Goal: Information Seeking & Learning: Learn about a topic

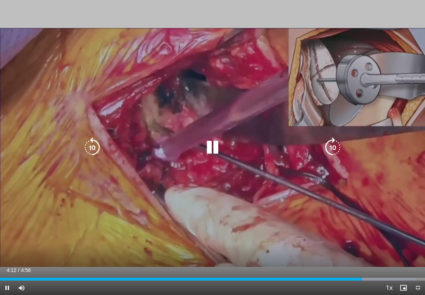
click at [87, 140] on icon "Video Player" at bounding box center [92, 148] width 20 height 20
click at [87, 148] on icon "Video Player" at bounding box center [92, 148] width 20 height 20
click at [60, 111] on div "20 seconds Tap to unmute" at bounding box center [212, 147] width 425 height 295
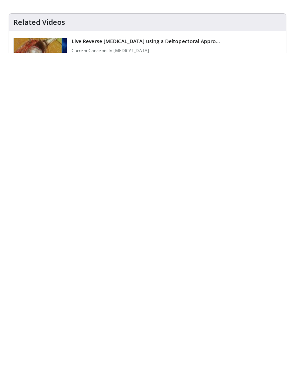
click at [35, 365] on img at bounding box center [40, 383] width 53 height 37
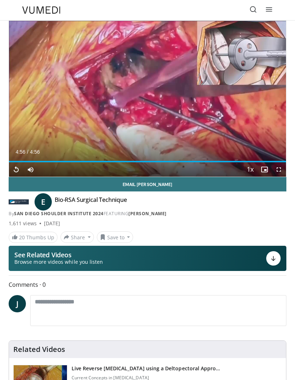
click at [252, 8] on icon at bounding box center [253, 9] width 7 height 7
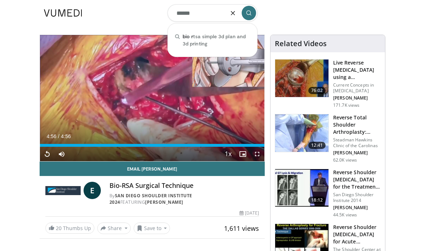
type input "*******"
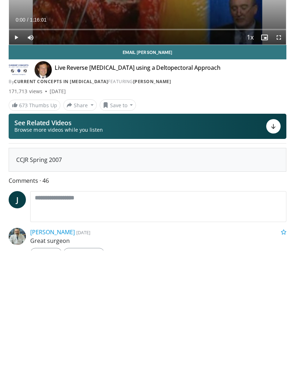
scroll to position [5, 0]
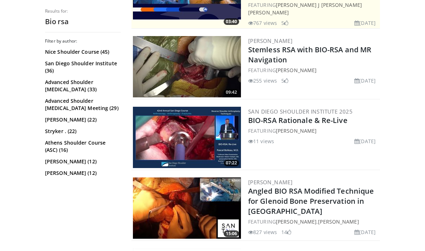
scroll to position [215, 0]
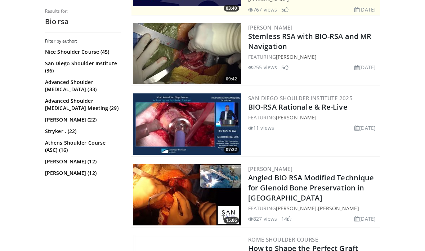
click at [199, 118] on img at bounding box center [187, 123] width 108 height 61
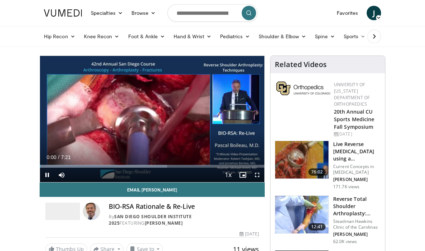
click at [257, 176] on span "Video Player" at bounding box center [257, 174] width 14 height 14
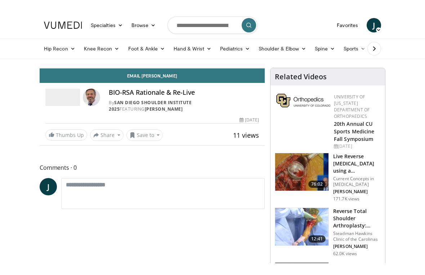
scroll to position [9, 0]
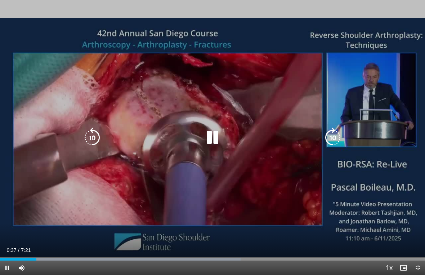
click at [86, 141] on icon "Video Player" at bounding box center [92, 137] width 20 height 20
click at [93, 141] on icon "Video Player" at bounding box center [92, 137] width 20 height 20
click at [91, 136] on icon "Video Player" at bounding box center [92, 137] width 20 height 20
click at [91, 142] on icon "Video Player" at bounding box center [92, 137] width 20 height 20
click at [89, 141] on icon "Video Player" at bounding box center [92, 137] width 20 height 20
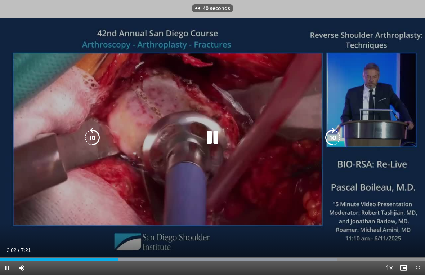
click at [292, 138] on div "Video Player" at bounding box center [212, 137] width 255 height 14
click at [333, 136] on icon "Video Player" at bounding box center [333, 137] width 20 height 20
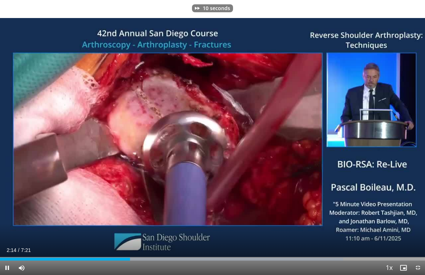
click at [76, 95] on div "10 seconds Tap to unmute" at bounding box center [212, 137] width 425 height 275
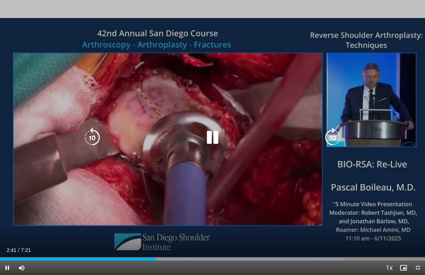
click at [87, 142] on icon "Video Player" at bounding box center [92, 137] width 20 height 20
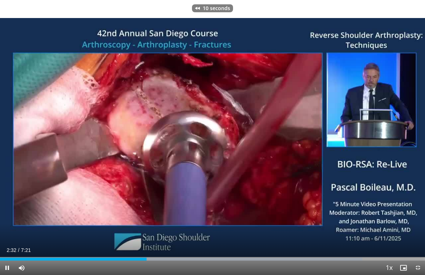
click at [57, 86] on div "10 seconds Tap to unmute" at bounding box center [212, 137] width 425 height 275
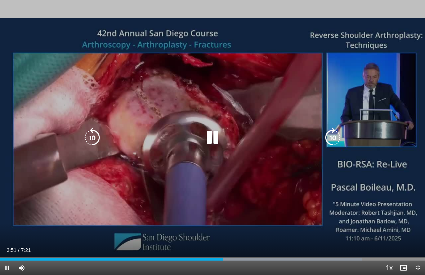
click at [86, 137] on icon "Video Player" at bounding box center [92, 137] width 20 height 20
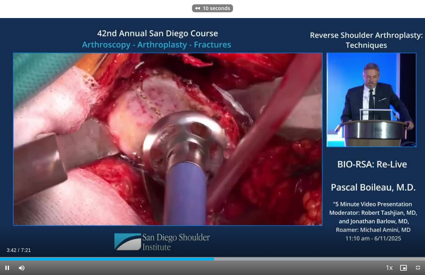
click at [62, 97] on div "10 seconds Tap to unmute" at bounding box center [212, 137] width 425 height 275
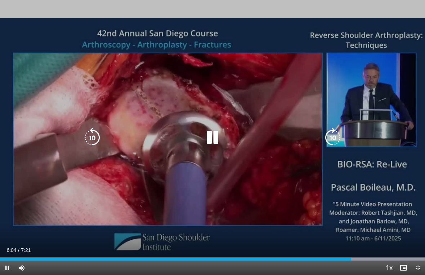
click at [88, 136] on icon "Video Player" at bounding box center [92, 137] width 20 height 20
click at [213, 138] on icon "Video Player" at bounding box center [212, 137] width 20 height 20
click at [212, 195] on div "10 seconds Tap to unmute" at bounding box center [212, 137] width 425 height 275
click at [212, 140] on icon "Video Player" at bounding box center [212, 137] width 20 height 20
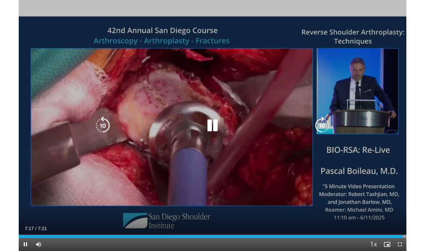
scroll to position [0, 0]
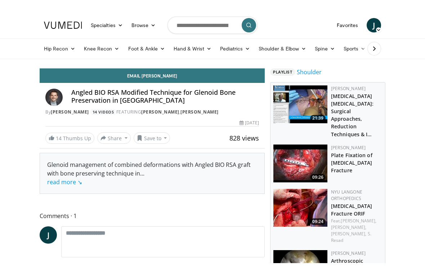
scroll to position [9, 0]
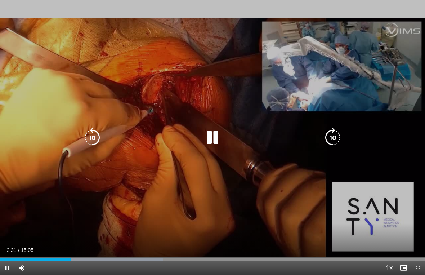
click at [334, 135] on icon "Video Player" at bounding box center [333, 137] width 20 height 20
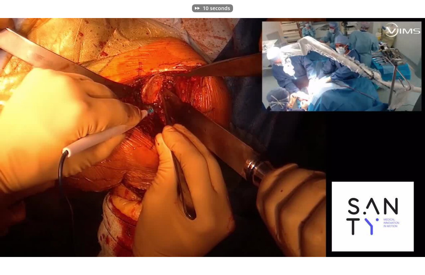
click at [358, 117] on div "10 seconds Tap to unmute" at bounding box center [212, 137] width 425 height 275
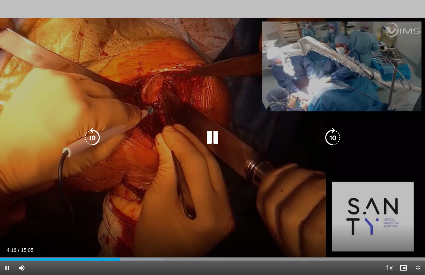
click at [337, 137] on icon "Video Player" at bounding box center [333, 137] width 20 height 20
click at [334, 131] on icon "Video Player" at bounding box center [333, 137] width 20 height 20
click at [333, 129] on icon "Video Player" at bounding box center [333, 137] width 20 height 20
click at [335, 140] on icon "Video Player" at bounding box center [333, 137] width 20 height 20
click at [337, 135] on icon "Video Player" at bounding box center [333, 137] width 20 height 20
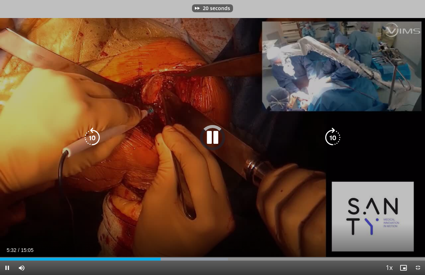
click at [335, 139] on icon "Video Player" at bounding box center [333, 137] width 20 height 20
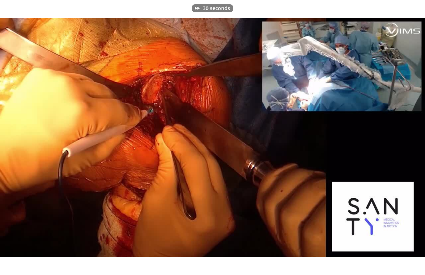
click at [50, 113] on div "30 seconds Tap to unmute" at bounding box center [212, 137] width 425 height 275
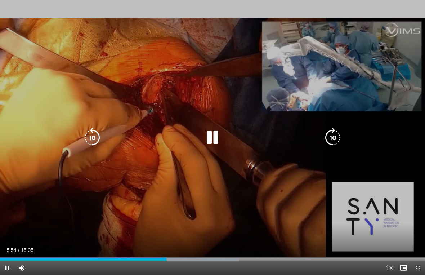
click at [94, 140] on icon "Video Player" at bounding box center [92, 137] width 20 height 20
click at [355, 96] on div "10 seconds Tap to unmute" at bounding box center [212, 137] width 425 height 275
click at [342, 140] on icon "Video Player" at bounding box center [333, 137] width 20 height 20
click at [338, 142] on icon "Video Player" at bounding box center [333, 137] width 20 height 20
click at [339, 145] on icon "Video Player" at bounding box center [333, 137] width 20 height 20
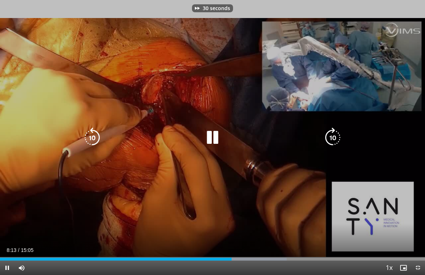
click at [355, 140] on div "30 seconds Tap to unmute" at bounding box center [212, 137] width 425 height 275
click at [336, 141] on icon "Video Player" at bounding box center [333, 137] width 20 height 20
click at [336, 139] on icon "Video Player" at bounding box center [333, 137] width 20 height 20
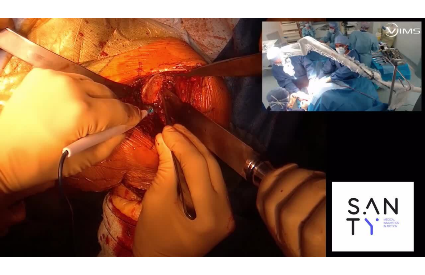
click at [50, 116] on div "20 seconds Tap to unmute" at bounding box center [212, 137] width 425 height 275
click at [53, 62] on div "20 seconds Tap to unmute" at bounding box center [212, 137] width 425 height 275
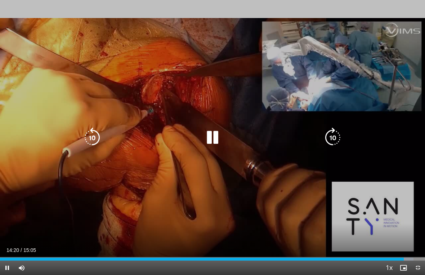
click at [93, 133] on icon "Video Player" at bounding box center [92, 137] width 20 height 20
click at [91, 135] on icon "Video Player" at bounding box center [92, 137] width 20 height 20
click at [91, 133] on icon "Video Player" at bounding box center [92, 137] width 20 height 20
click at [72, 91] on div "30 seconds Tap to unmute" at bounding box center [212, 137] width 425 height 275
click at [67, 75] on div "30 seconds Tap to unmute" at bounding box center [212, 137] width 425 height 275
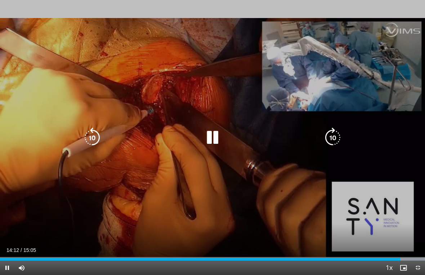
click at [332, 135] on icon "Video Player" at bounding box center [333, 137] width 20 height 20
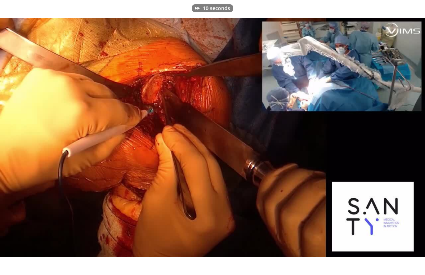
click at [72, 82] on div "10 seconds Tap to unmute" at bounding box center [212, 137] width 425 height 275
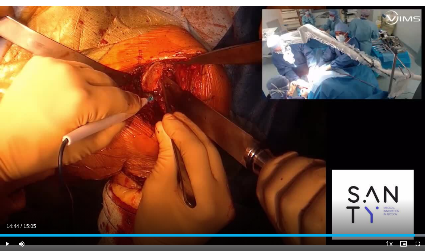
scroll to position [0, 0]
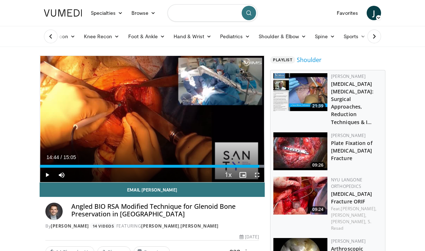
click at [210, 17] on input "Search topics, interventions" at bounding box center [212, 12] width 90 height 17
type input "*******"
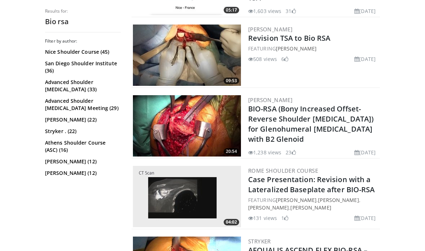
scroll to position [636, 0]
click at [305, 114] on link "BIO-RSA (Bony Increased Offset-Reverse Shoulder [MEDICAL_DATA]) for Glenohumera…" at bounding box center [310, 124] width 125 height 40
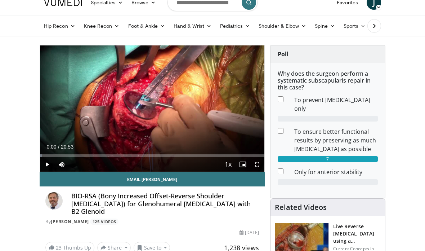
scroll to position [12, 0]
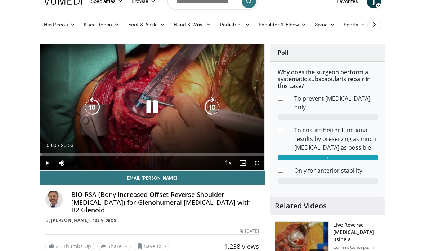
click at [146, 106] on icon "Video Player" at bounding box center [152, 107] width 20 height 20
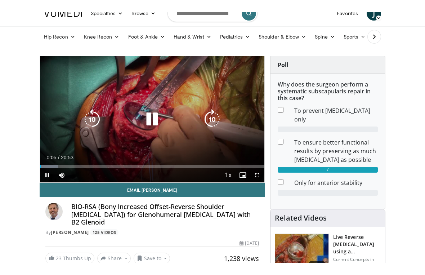
scroll to position [9, 0]
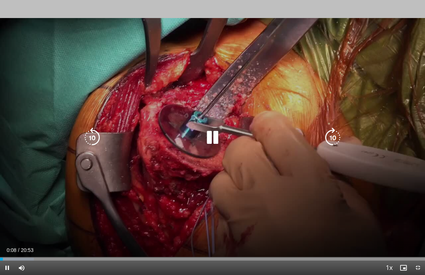
click at [336, 133] on icon "Video Player" at bounding box center [333, 137] width 20 height 20
click at [335, 139] on icon "Video Player" at bounding box center [333, 137] width 20 height 20
click at [337, 137] on icon "Video Player" at bounding box center [333, 137] width 20 height 20
click at [334, 136] on icon "Video Player" at bounding box center [333, 137] width 20 height 20
click at [334, 134] on icon "Video Player" at bounding box center [333, 137] width 20 height 20
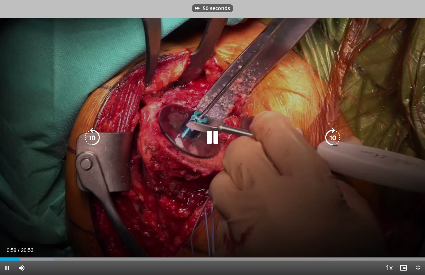
click at [335, 134] on icon "Video Player" at bounding box center [333, 137] width 20 height 20
click at [338, 134] on icon "Video Player" at bounding box center [333, 137] width 20 height 20
click at [338, 136] on icon "Video Player" at bounding box center [333, 137] width 20 height 20
click at [335, 140] on icon "Video Player" at bounding box center [333, 137] width 20 height 20
click at [332, 139] on icon "Video Player" at bounding box center [333, 137] width 20 height 20
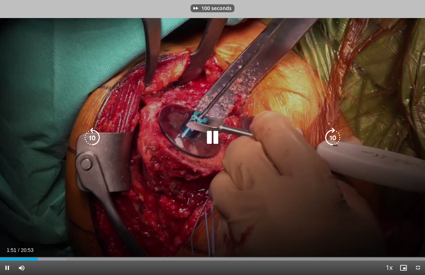
click at [332, 139] on icon "Video Player" at bounding box center [333, 137] width 20 height 20
click at [331, 138] on icon "Video Player" at bounding box center [333, 137] width 20 height 20
click at [331, 135] on icon "Video Player" at bounding box center [333, 137] width 20 height 20
click at [331, 136] on icon "Video Player" at bounding box center [333, 137] width 20 height 20
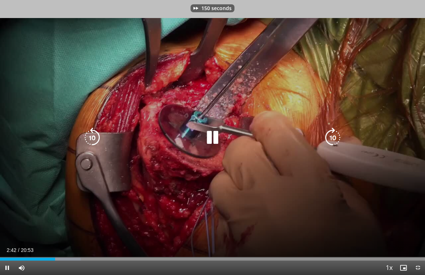
click at [331, 135] on icon "Video Player" at bounding box center [333, 137] width 20 height 20
click at [330, 135] on icon "Video Player" at bounding box center [333, 137] width 20 height 20
click at [332, 135] on icon "Video Player" at bounding box center [333, 137] width 20 height 20
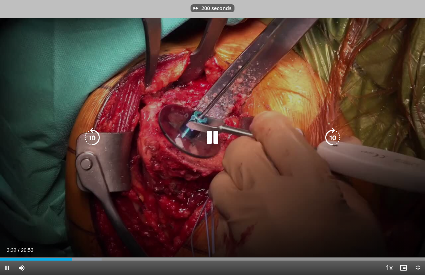
click at [331, 135] on icon "Video Player" at bounding box center [333, 137] width 20 height 20
click at [330, 135] on icon "Video Player" at bounding box center [333, 137] width 20 height 20
click at [331, 135] on icon "Video Player" at bounding box center [333, 137] width 20 height 20
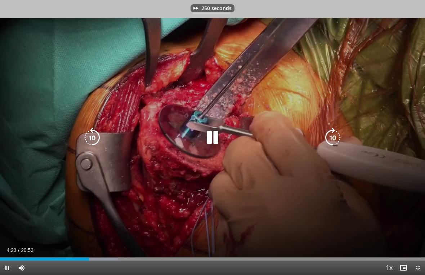
click at [332, 134] on icon "Video Player" at bounding box center [333, 137] width 20 height 20
click at [333, 134] on icon "Video Player" at bounding box center [333, 137] width 20 height 20
click at [332, 136] on icon "Video Player" at bounding box center [333, 137] width 20 height 20
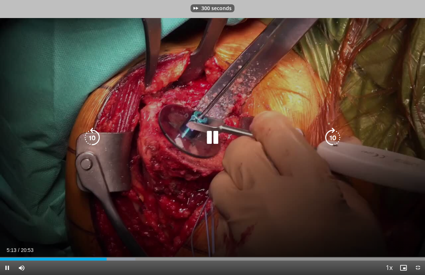
click at [333, 135] on icon "Video Player" at bounding box center [333, 137] width 20 height 20
click at [333, 133] on icon "Video Player" at bounding box center [333, 137] width 20 height 20
click at [334, 131] on icon "Video Player" at bounding box center [333, 137] width 20 height 20
click at [334, 130] on icon "Video Player" at bounding box center [333, 137] width 20 height 20
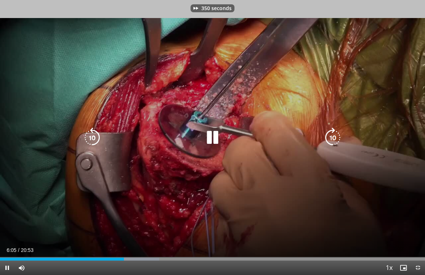
click at [333, 132] on icon "Video Player" at bounding box center [333, 137] width 20 height 20
click at [332, 131] on icon "Video Player" at bounding box center [333, 137] width 20 height 20
click at [331, 131] on icon "Video Player" at bounding box center [333, 137] width 20 height 20
click at [332, 132] on icon "Video Player" at bounding box center [333, 137] width 20 height 20
click at [88, 139] on icon "Video Player" at bounding box center [92, 137] width 20 height 20
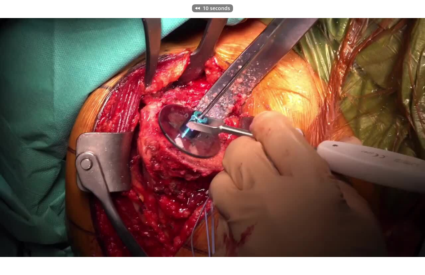
click at [54, 80] on div "10 seconds Tap to unmute" at bounding box center [212, 137] width 425 height 275
click at [59, 51] on div "10 seconds Tap to unmute" at bounding box center [212, 137] width 425 height 275
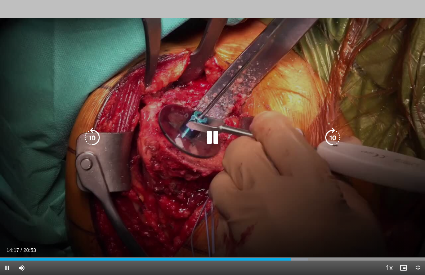
click at [98, 136] on icon "Video Player" at bounding box center [92, 137] width 20 height 20
click at [334, 141] on icon "Video Player" at bounding box center [333, 137] width 20 height 20
click at [335, 131] on icon "Video Player" at bounding box center [333, 137] width 20 height 20
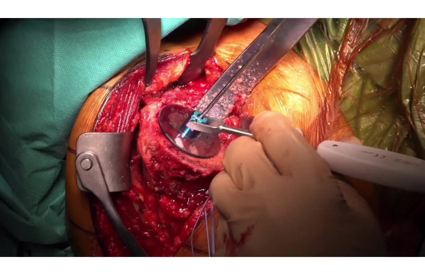
click at [354, 97] on div "10 seconds Tap to unmute" at bounding box center [212, 137] width 425 height 275
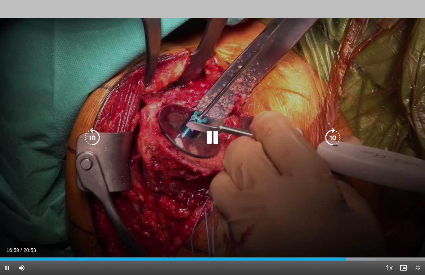
click at [89, 134] on icon "Video Player" at bounding box center [92, 137] width 20 height 20
click at [337, 137] on icon "Video Player" at bounding box center [333, 137] width 20 height 20
click at [86, 136] on icon "Video Player" at bounding box center [92, 137] width 20 height 20
click at [330, 132] on icon "Video Player" at bounding box center [333, 137] width 20 height 20
click at [342, 132] on icon "Video Player" at bounding box center [333, 137] width 20 height 20
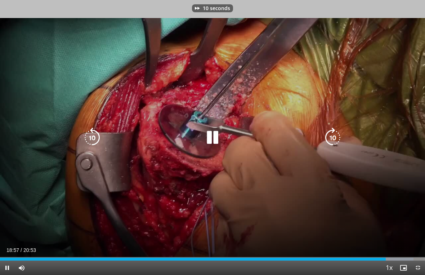
click at [330, 139] on icon "Video Player" at bounding box center [333, 137] width 20 height 20
click at [327, 145] on icon "Video Player" at bounding box center [333, 137] width 20 height 20
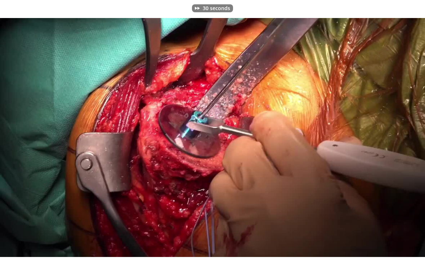
click at [322, 150] on div "30 seconds Tap to unmute" at bounding box center [212, 137] width 425 height 275
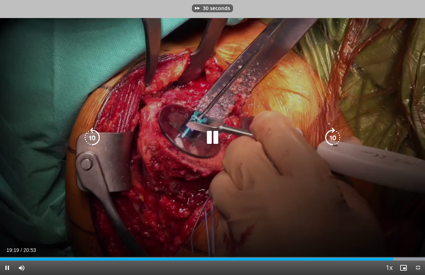
click at [328, 138] on icon "Video Player" at bounding box center [333, 137] width 20 height 20
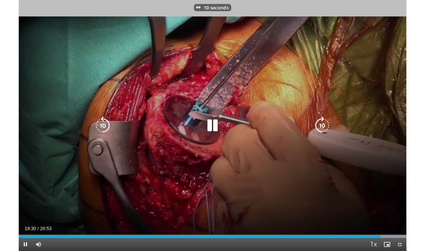
scroll to position [12, 0]
